Goal: Task Accomplishment & Management: Manage account settings

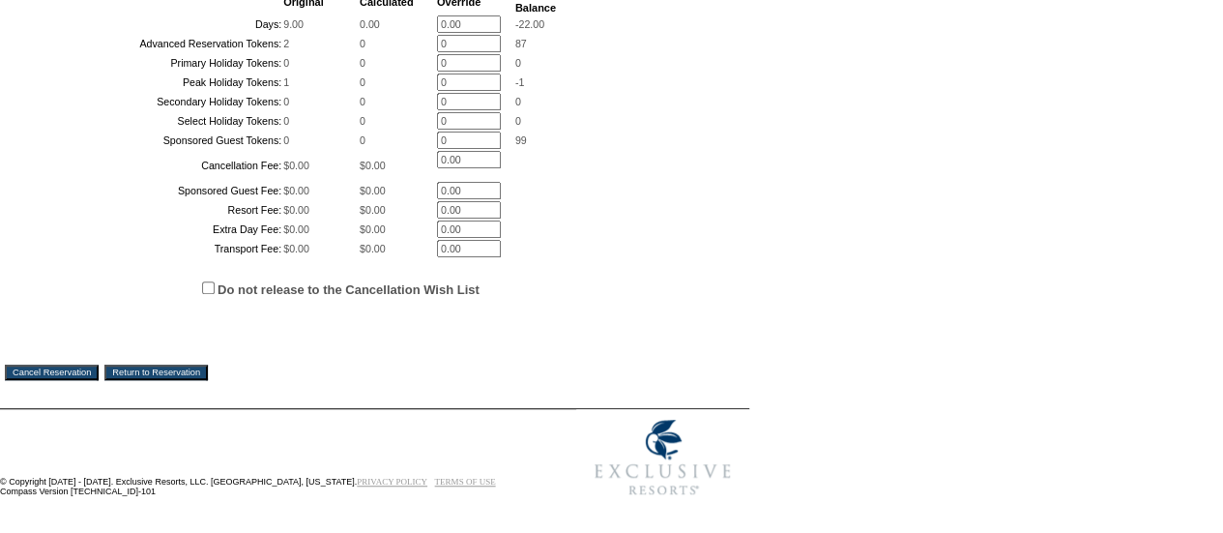
scroll to position [594, 0]
click at [92, 380] on input "Cancel Reservation" at bounding box center [52, 371] width 94 height 15
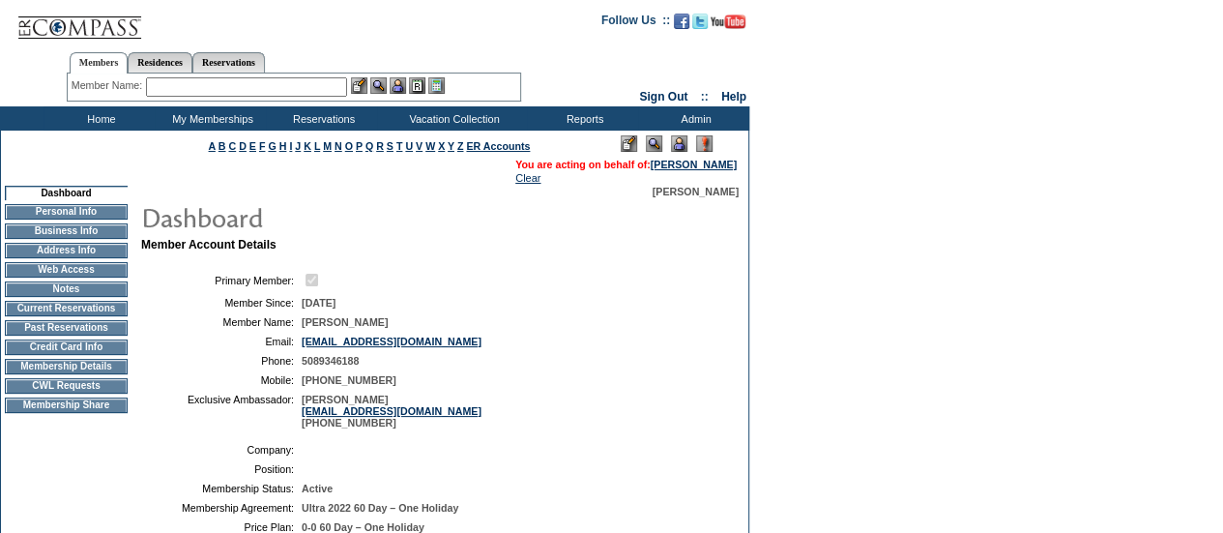
click at [72, 316] on td "Current Reservations" at bounding box center [66, 308] width 123 height 15
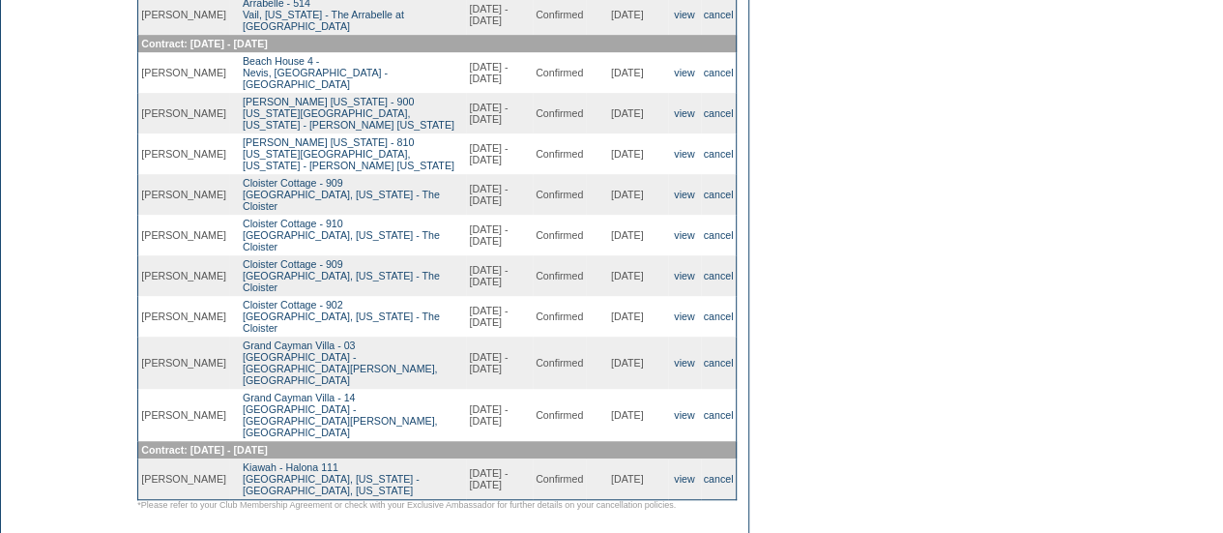
scroll to position [453, 0]
click at [719, 321] on link "cancel" at bounding box center [719, 315] width 30 height 12
